Goal: Task Accomplishment & Management: Manage account settings

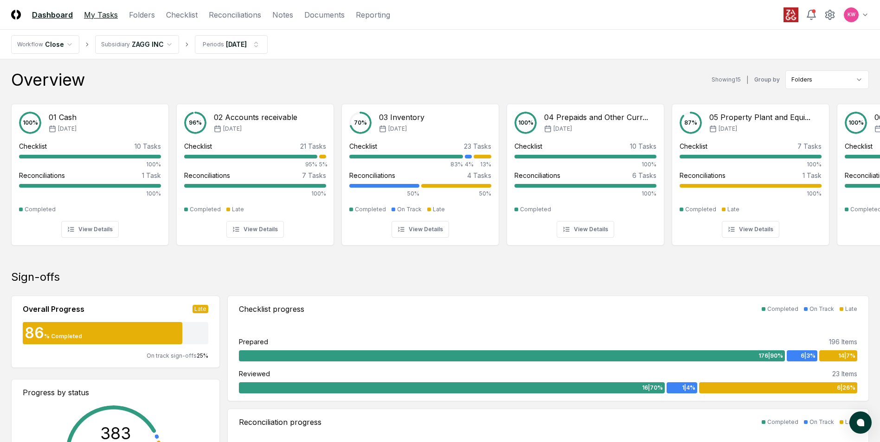
click at [103, 13] on link "My Tasks" at bounding box center [101, 14] width 34 height 11
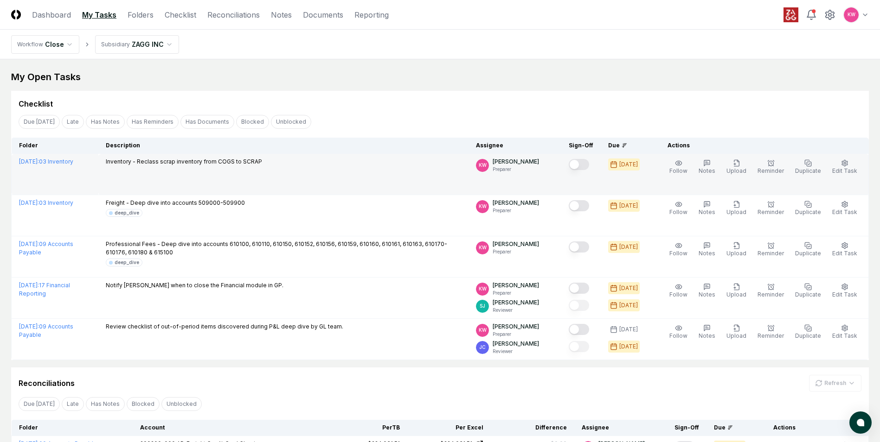
click at [441, 163] on button "Mark complete" at bounding box center [579, 164] width 20 height 11
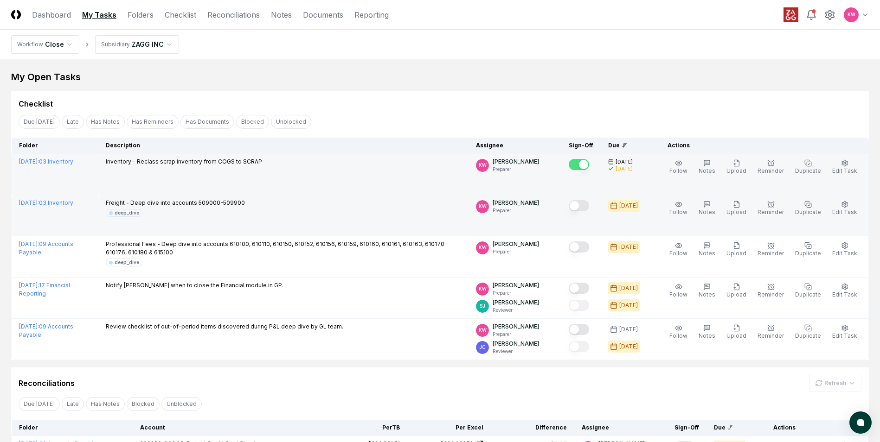
click at [441, 205] on button "Mark complete" at bounding box center [579, 205] width 20 height 11
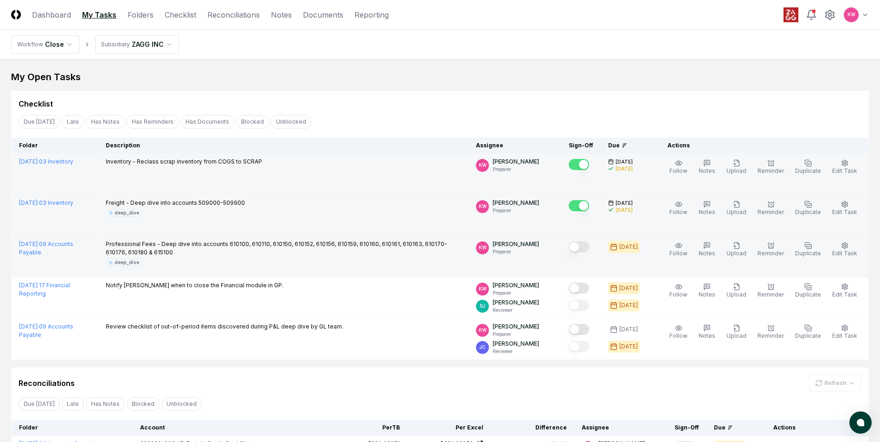
click at [441, 205] on button "Mark complete" at bounding box center [579, 247] width 20 height 11
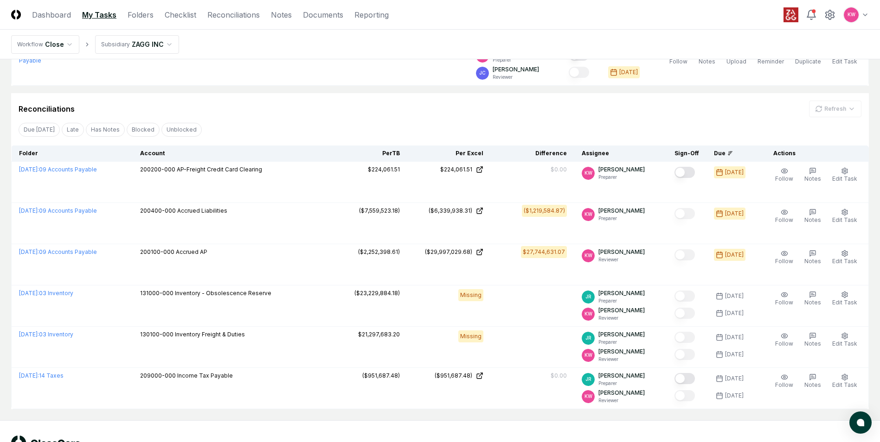
scroll to position [278, 0]
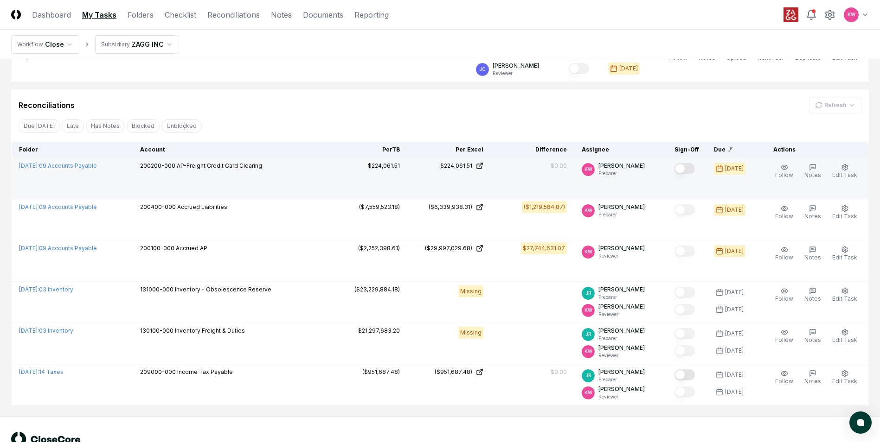
click at [441, 167] on button "Mark complete" at bounding box center [684, 168] width 20 height 11
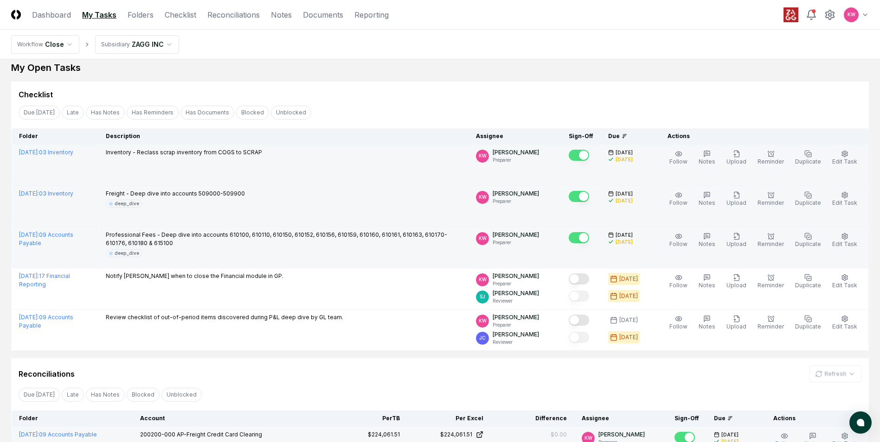
scroll to position [0, 0]
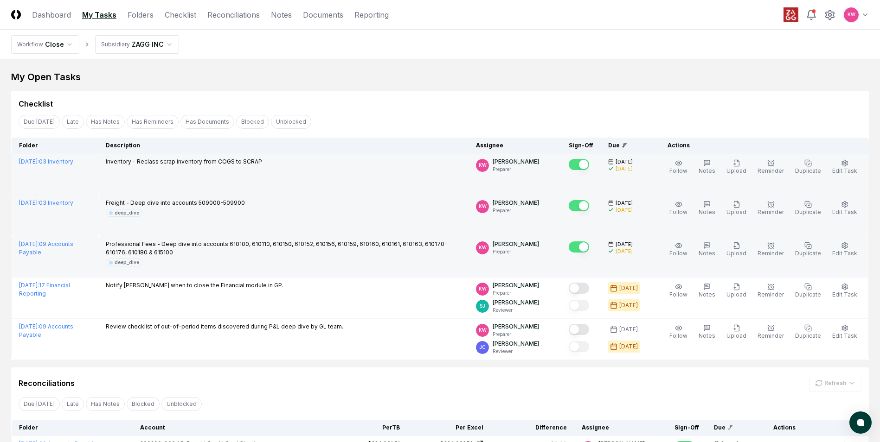
click at [90, 16] on link "My Tasks" at bounding box center [99, 14] width 34 height 11
click at [240, 16] on link "Reconciliations" at bounding box center [233, 14] width 52 height 11
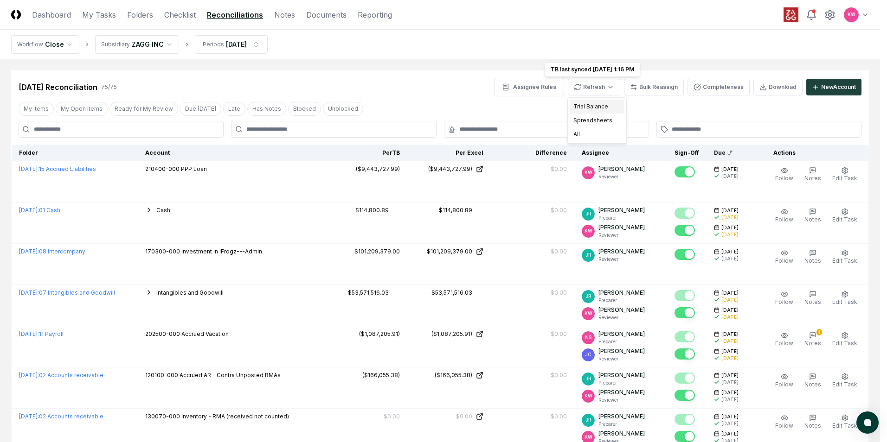
click at [441, 105] on div "Trial Balance" at bounding box center [597, 107] width 55 height 14
click at [441, 122] on div "Spreadsheets" at bounding box center [597, 121] width 55 height 14
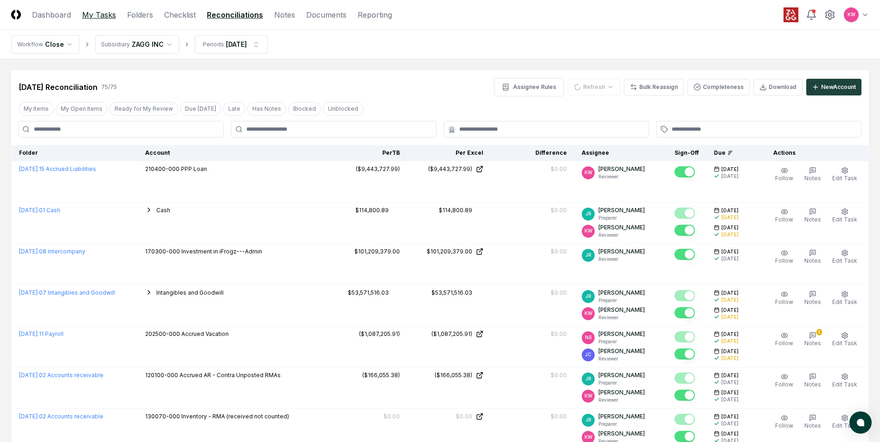
click at [97, 15] on link "My Tasks" at bounding box center [99, 14] width 34 height 11
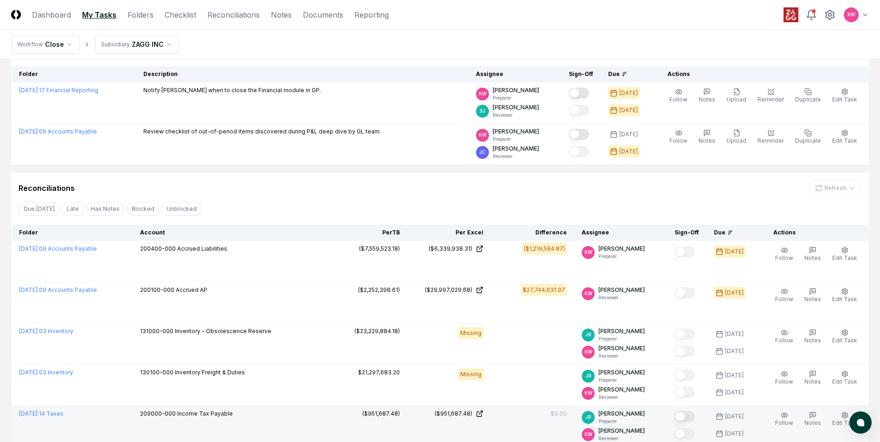
scroll to position [93, 0]
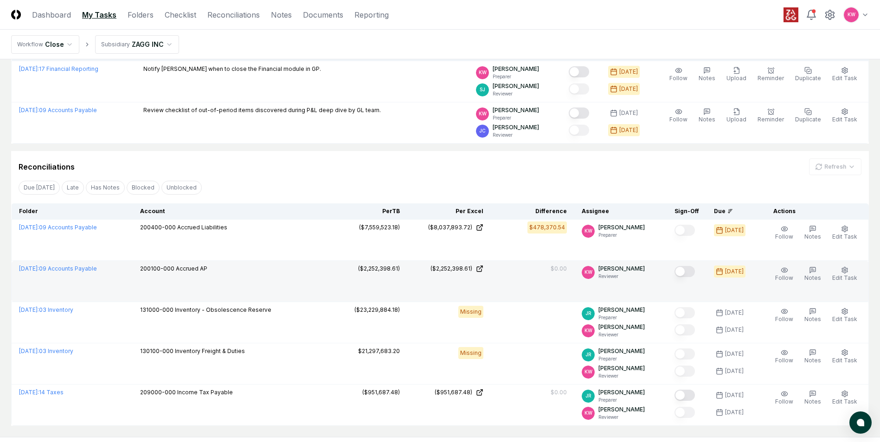
click at [441, 205] on button "Mark complete" at bounding box center [684, 271] width 20 height 11
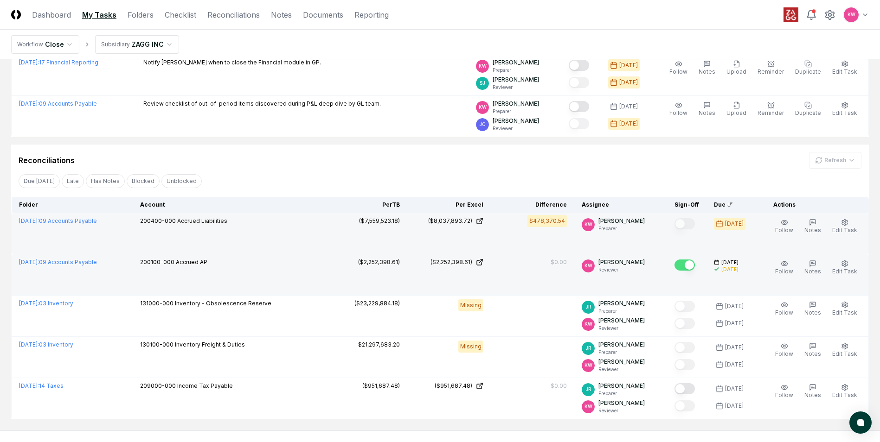
scroll to position [0, 0]
